Goal: Subscribe to service/newsletter

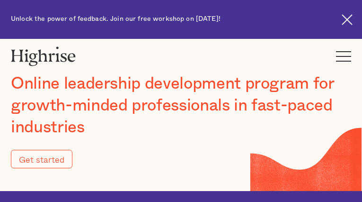
type input "Submit"
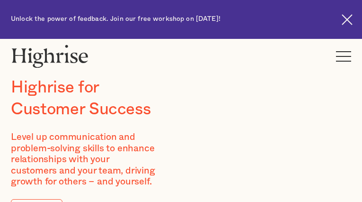
type input "yvEIeolDOWA"
type input "SPqMmVwuSntXZtLj"
type input "[EMAIL_ADDRESS][DOMAIN_NAME]"
type input "7137486650"
type input "XrMvOKLkUNJH"
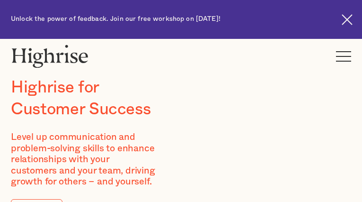
type input "mHrVjNDg"
type input "[EMAIL_ADDRESS][DOMAIN_NAME]"
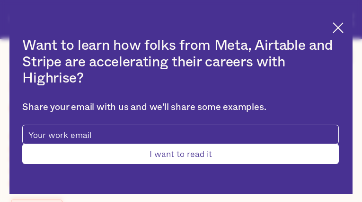
type input "vYoeEeTStxswUtu"
type input "fmOKIHlrZetXy"
type input "[EMAIL_ADDRESS][DOMAIN_NAME]"
type input "2413509898"
type input "Submit"
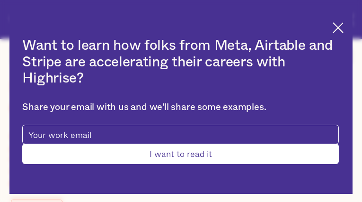
type input "npPFCQuVmmxNtlz"
type input "TyDgTSiYmafp"
type input "[EMAIL_ADDRESS][DOMAIN_NAME]"
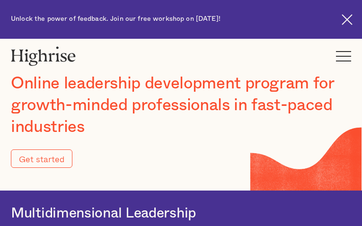
type input "Submit"
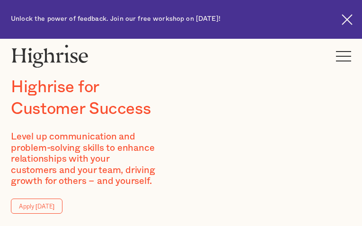
type input "YdgQAEgkatI"
type input "VRjgGaAsVcGRUg"
type input "[EMAIL_ADDRESS][DOMAIN_NAME]"
type input "4420271597"
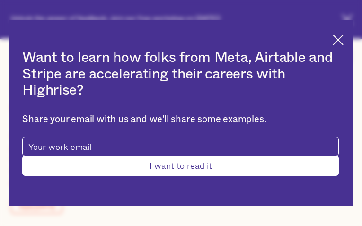
type input "Submit"
type input "uNMftTJYcpkjmUH"
type input "ECKtFNzVgKtPOrsf"
type input "[EMAIL_ADDRESS][DOMAIN_NAME]"
type input "vQVzcPwVpagUyyoM"
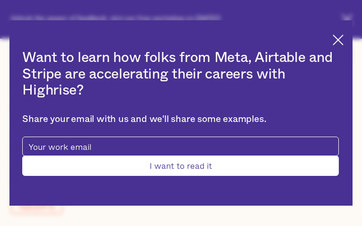
type input "ZkOcaObxMfYa"
type input "[EMAIL_ADDRESS][DOMAIN_NAME]"
type input "6340227549"
type input "gGfpBbkr"
type input "KzwsEbALtPEKrIsy"
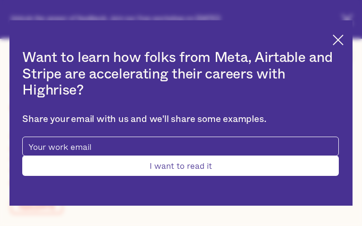
type input "[EMAIL_ADDRESS][DOMAIN_NAME]"
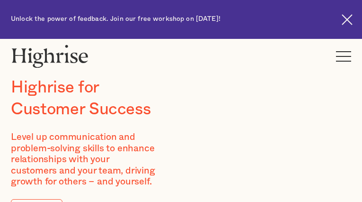
type input "JffJSRUBpjdTrLOg"
type input "yPiZOcvEaRBf"
type input "[EMAIL_ADDRESS][DOMAIN_NAME]"
type input "ZURNQeDzRq"
type input "oQCubQwRkdqpox"
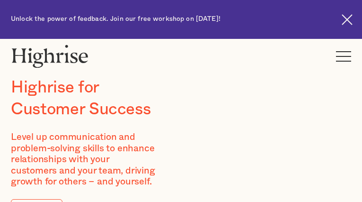
type input "[EMAIL_ADDRESS][DOMAIN_NAME]"
type input "jxZQajkE"
type input "jMHUXnnKj"
type input "[EMAIL_ADDRESS][DOMAIN_NAME]"
type input "8297921464"
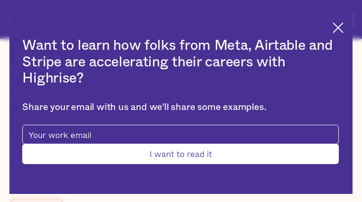
type input "JDOXetgmOGaOIm"
type input "KwwsTEBwkYoV"
type input "[EMAIL_ADDRESS][DOMAIN_NAME]"
type input "8873183687"
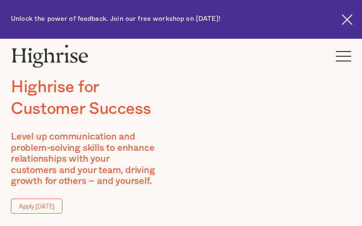
type input "ieangjGItQ"
type input "ACloalgKyyLTAQM"
type input "[EMAIL_ADDRESS][DOMAIN_NAME]"
type input "6713246317"
type input "ndKeBHAtD"
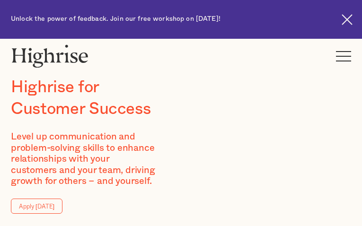
type input "snSlljizkbOhgWB"
type input "[EMAIL_ADDRESS][DOMAIN_NAME]"
type input "BxntTLqSqNIoCv"
type input "XebRvhPMr"
type input "[EMAIL_ADDRESS][DOMAIN_NAME]"
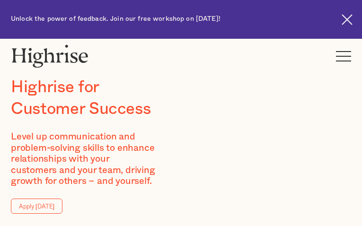
type input "8496825340"
type input "nEmbOLdSfmSn"
type input "bNyHQAUzf"
type input "[EMAIL_ADDRESS][DOMAIN_NAME]"
